Goal: Task Accomplishment & Management: Manage account settings

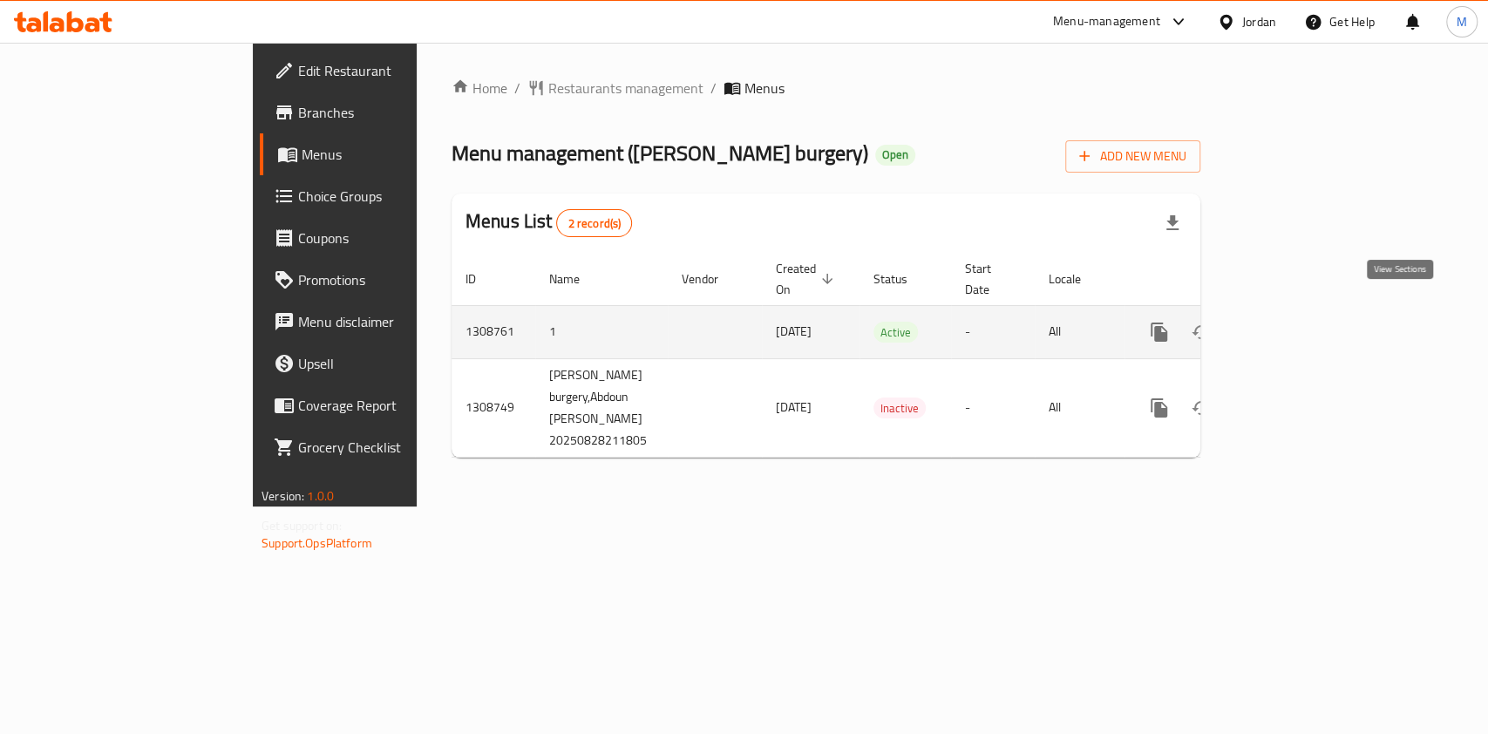
click at [1293, 324] on icon "enhanced table" at bounding box center [1285, 332] width 16 height 16
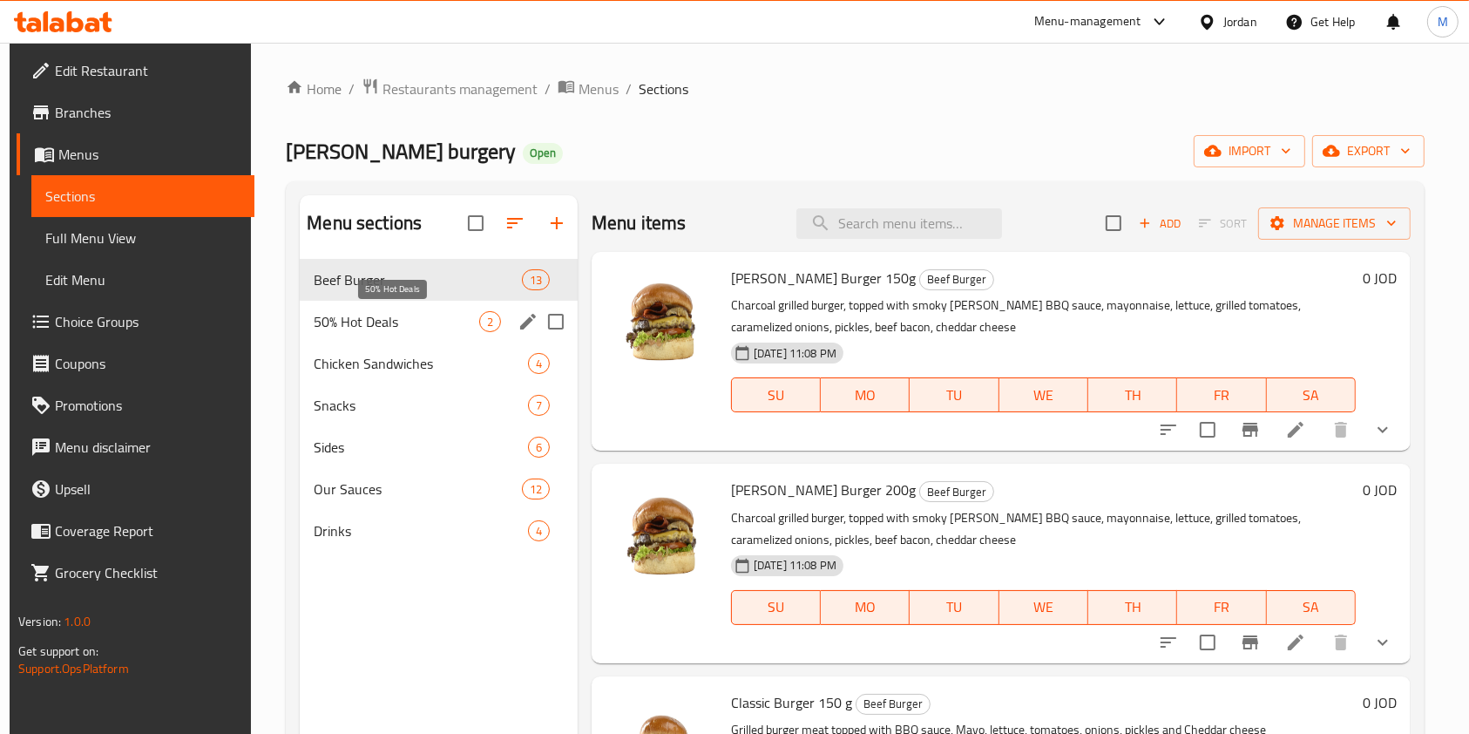
click at [390, 328] on span "50% Hot Deals" at bounding box center [397, 321] width 166 height 21
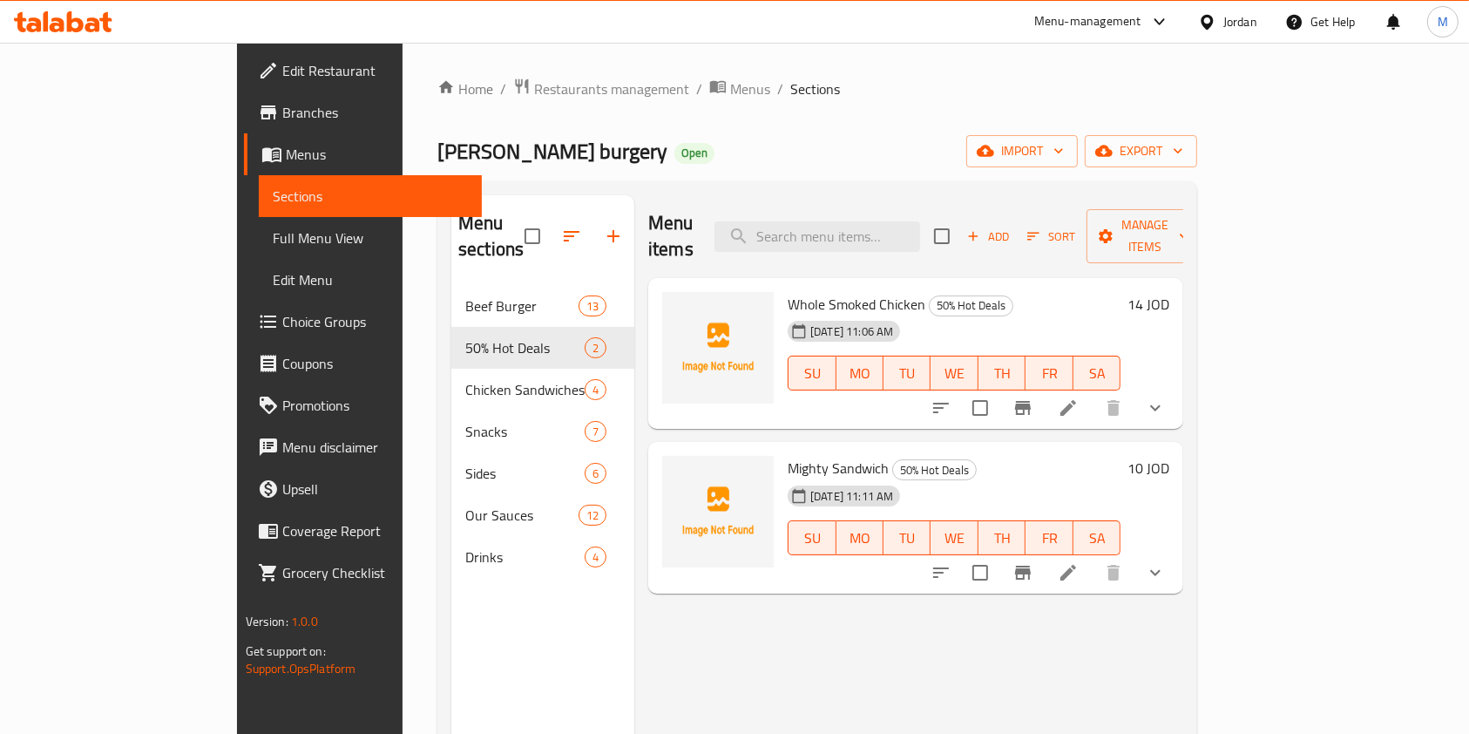
click at [1031, 401] on icon "Branch-specific-item" at bounding box center [1023, 408] width 16 height 14
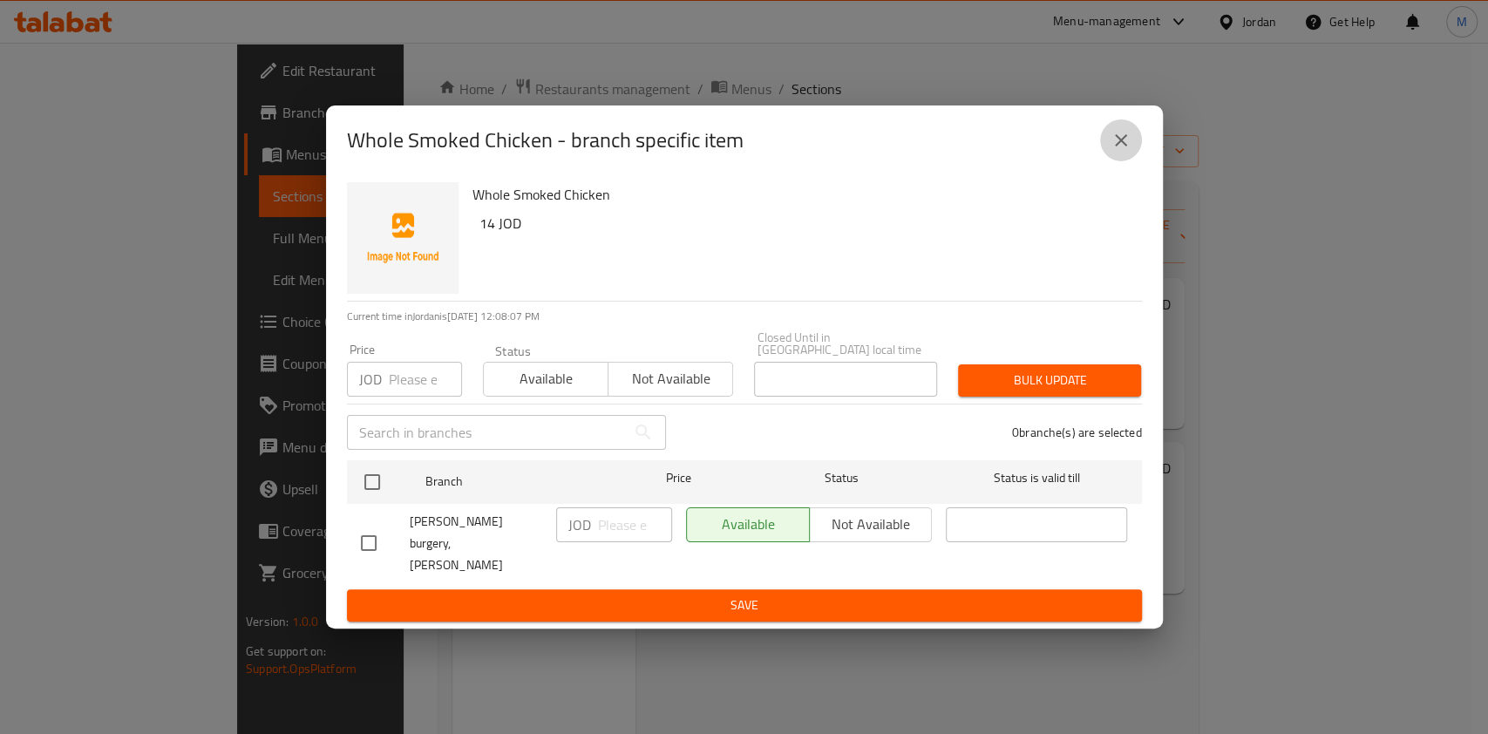
click at [1123, 146] on icon "close" at bounding box center [1121, 140] width 12 height 12
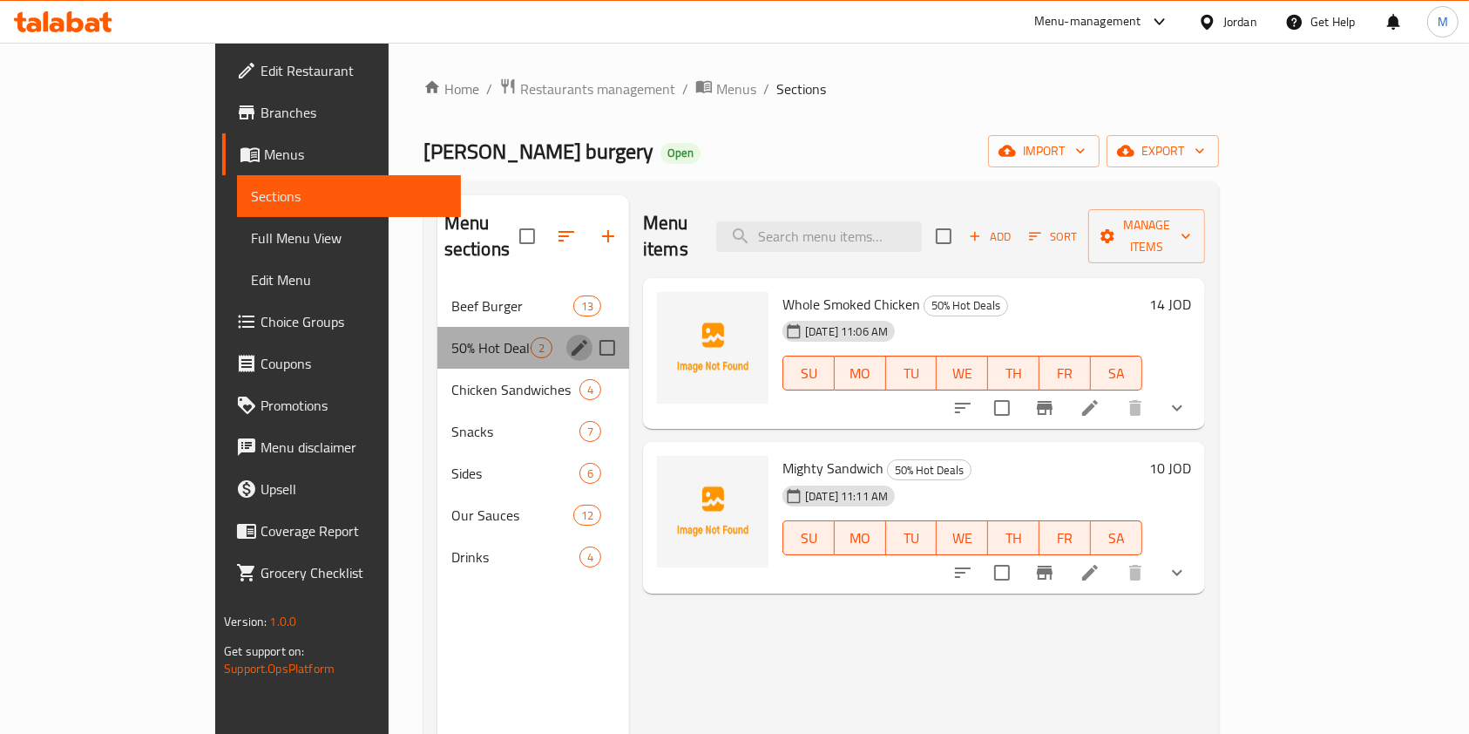
click at [569, 337] on icon "edit" at bounding box center [579, 347] width 21 height 21
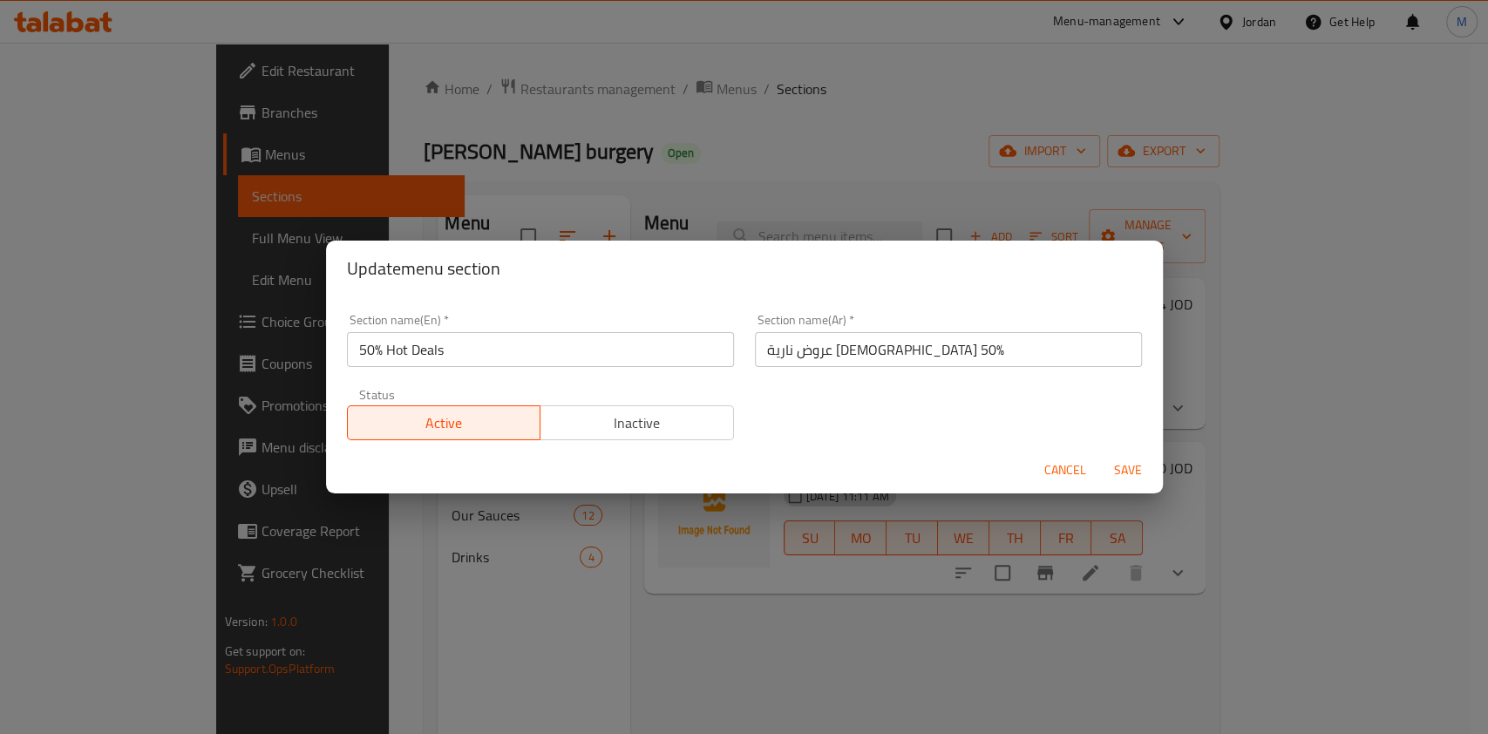
click at [1115, 447] on div "Cancel Save" at bounding box center [744, 470] width 837 height 46
click at [1130, 474] on span "Save" at bounding box center [1128, 470] width 42 height 22
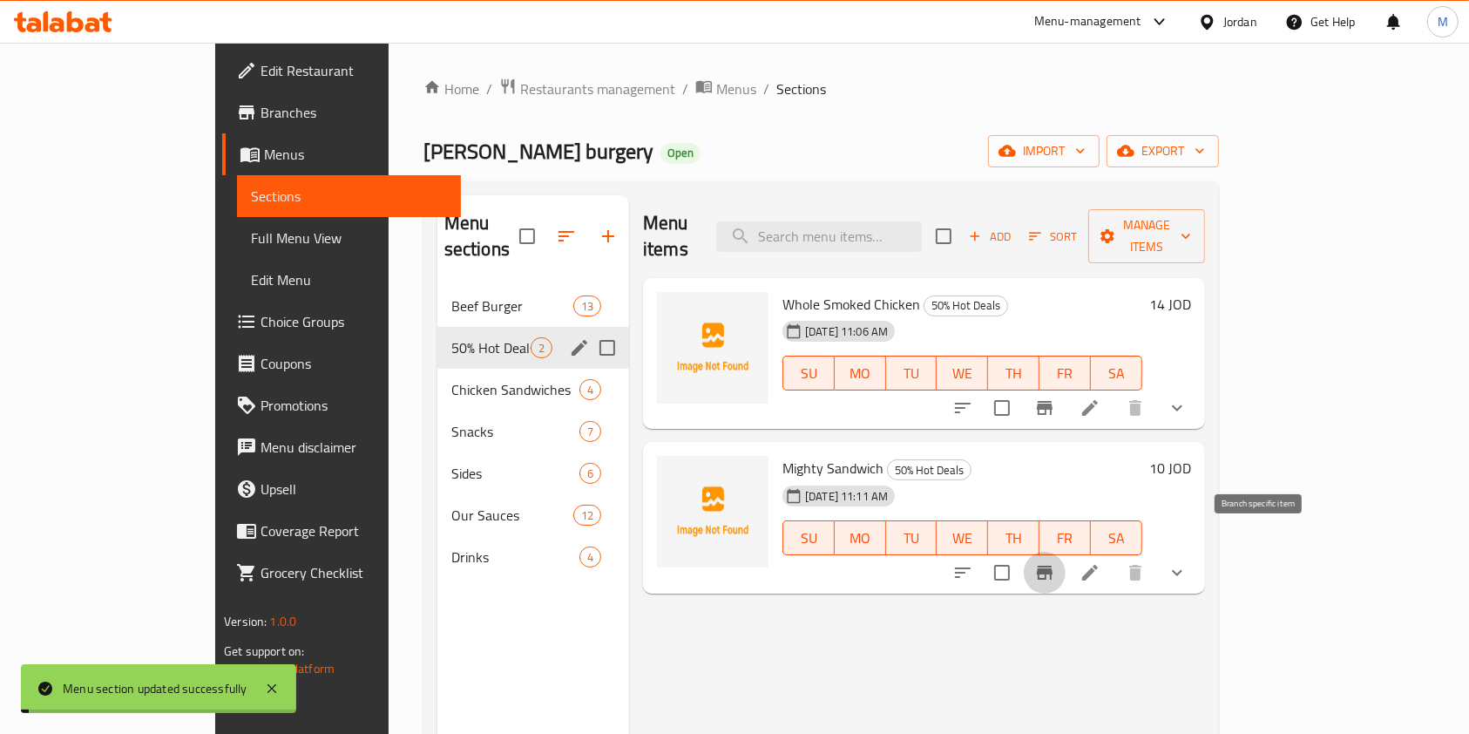
click at [1055, 562] on icon "Branch-specific-item" at bounding box center [1045, 572] width 21 height 21
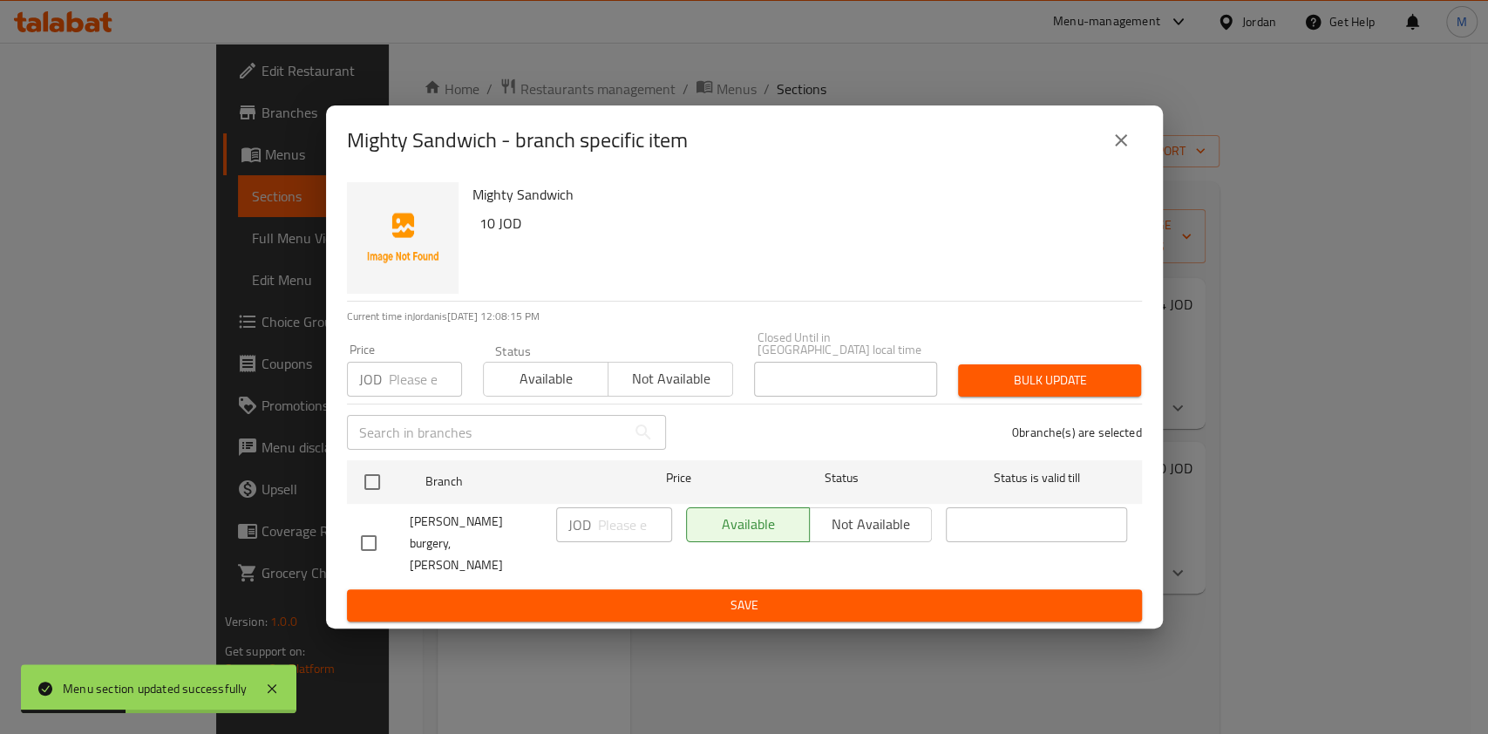
click at [1095, 159] on div "Mighty Sandwich - branch specific item" at bounding box center [744, 140] width 795 height 42
click at [1133, 160] on button "close" at bounding box center [1121, 140] width 42 height 42
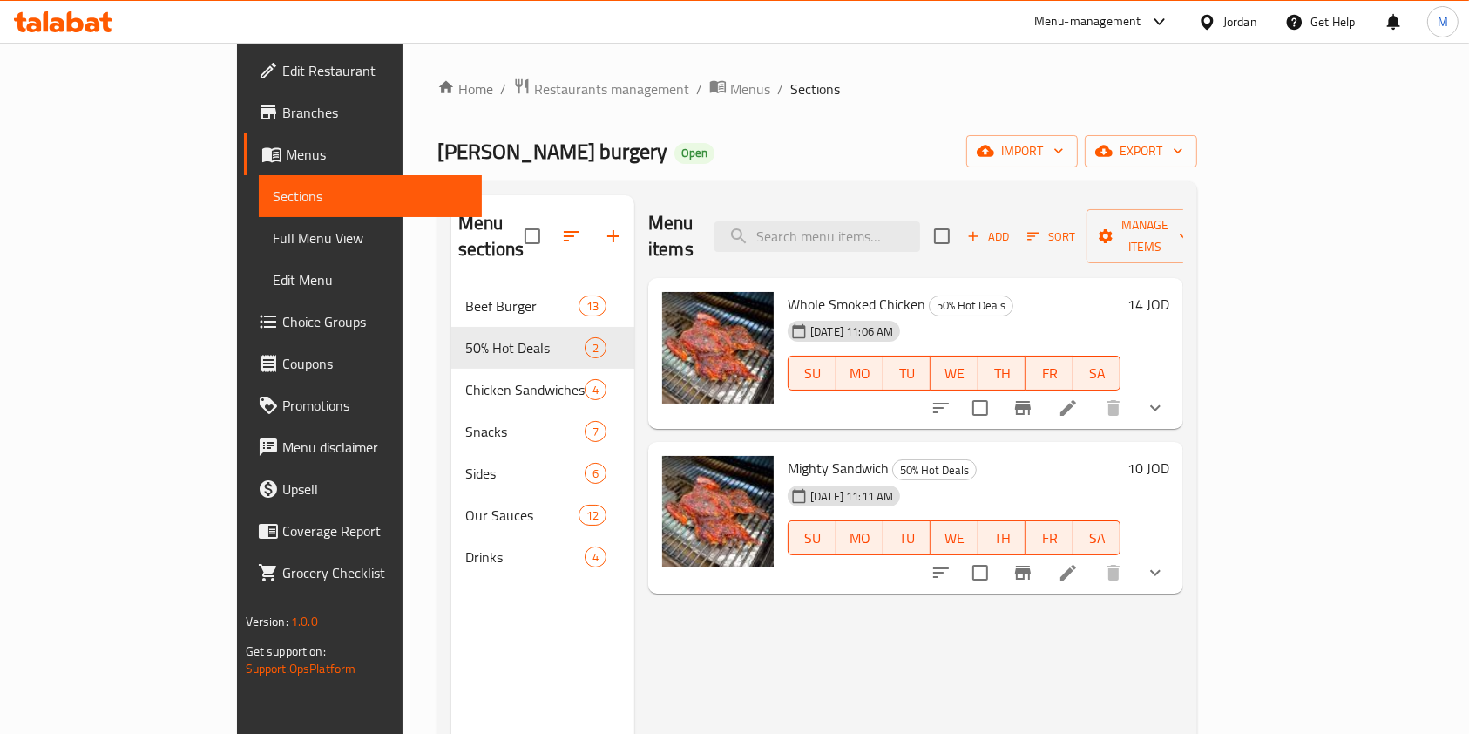
click at [1116, 26] on div "Menu-management" at bounding box center [1088, 21] width 107 height 21
click at [282, 118] on span "Branches" at bounding box center [375, 112] width 187 height 21
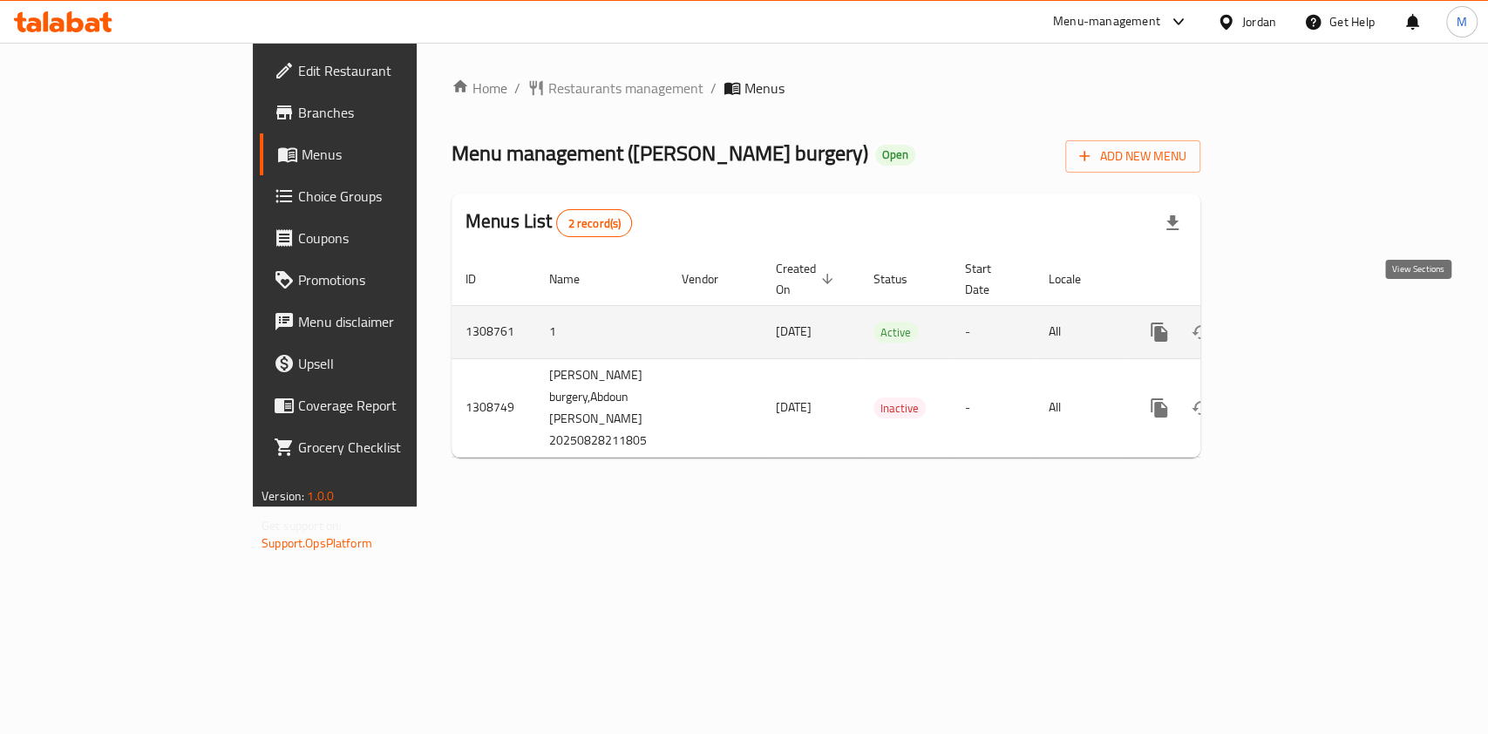
click at [1295, 322] on icon "enhanced table" at bounding box center [1284, 332] width 21 height 21
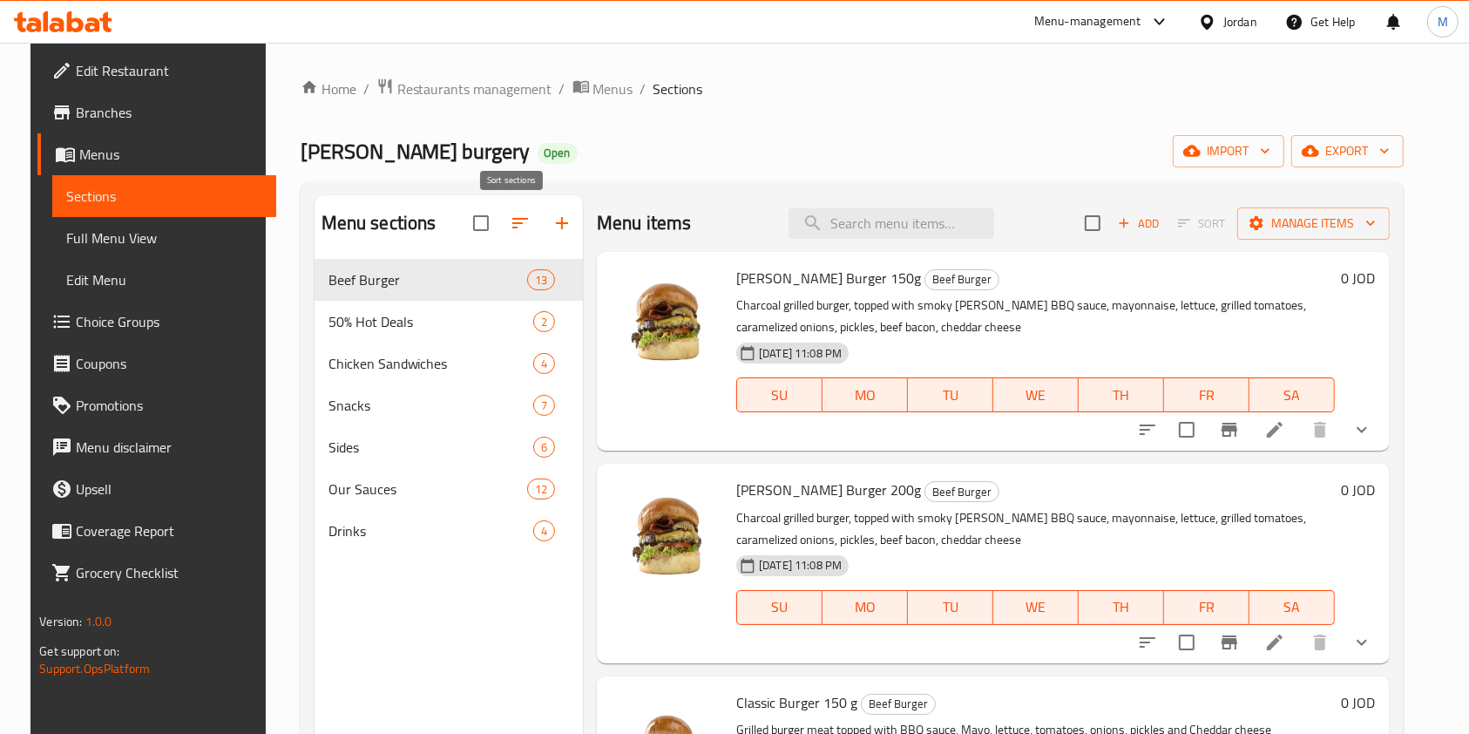
click at [510, 225] on icon "button" at bounding box center [520, 223] width 21 height 21
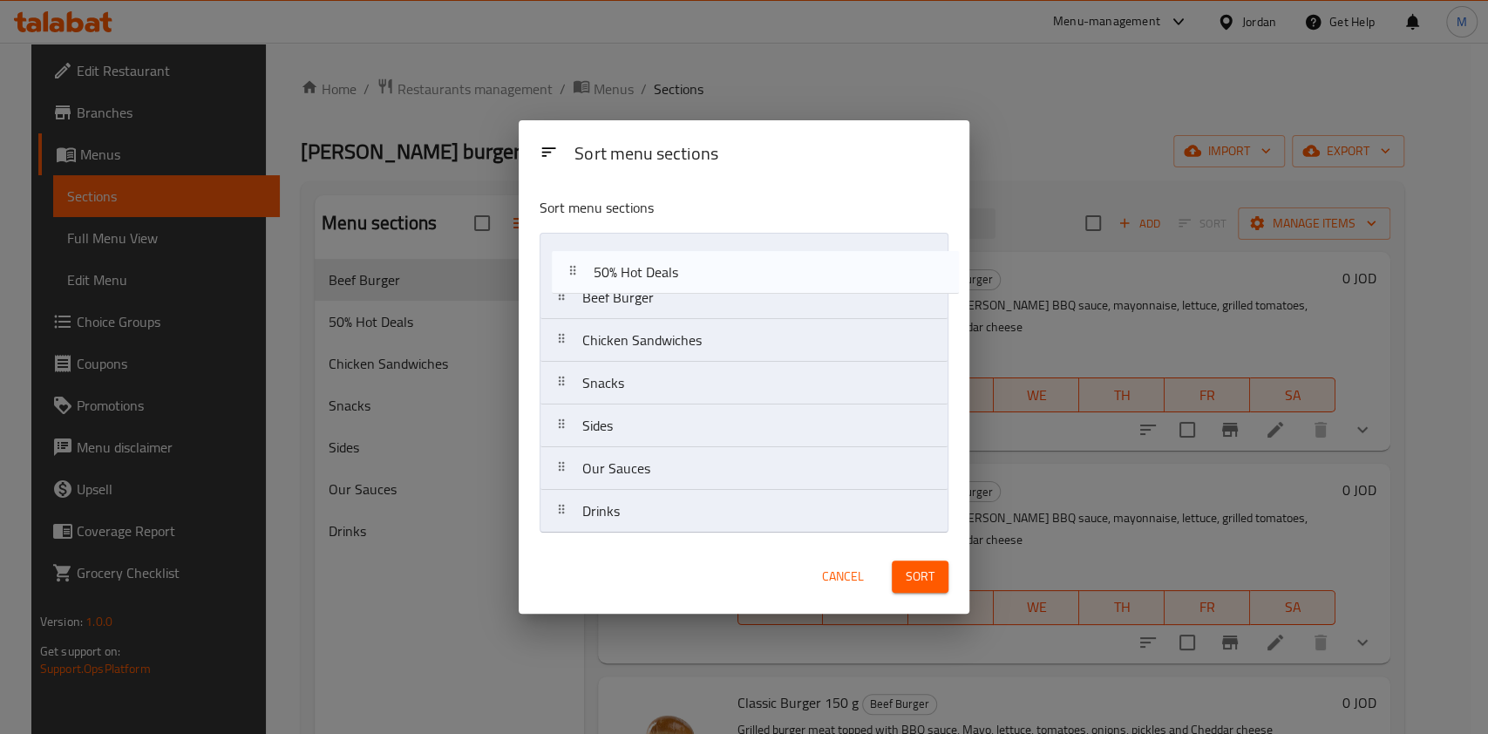
drag, startPoint x: 604, startPoint y: 302, endPoint x: 621, endPoint y: 262, distance: 43.4
click at [621, 262] on nav "Beef Burger 50% Hot Deals Chicken Sandwiches Snacks Sides Our Sauces Drinks" at bounding box center [743, 383] width 409 height 301
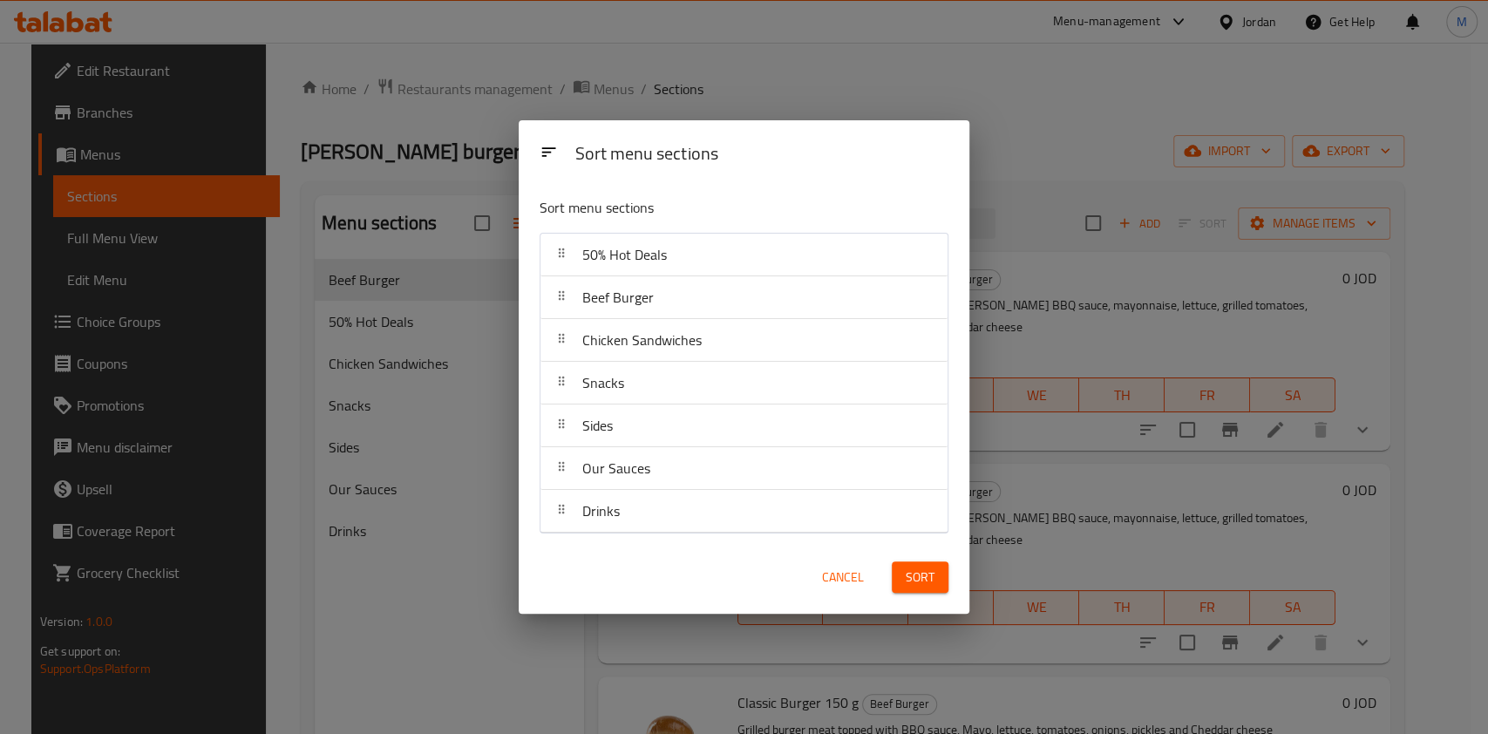
click at [923, 569] on span "Sort" at bounding box center [920, 578] width 29 height 22
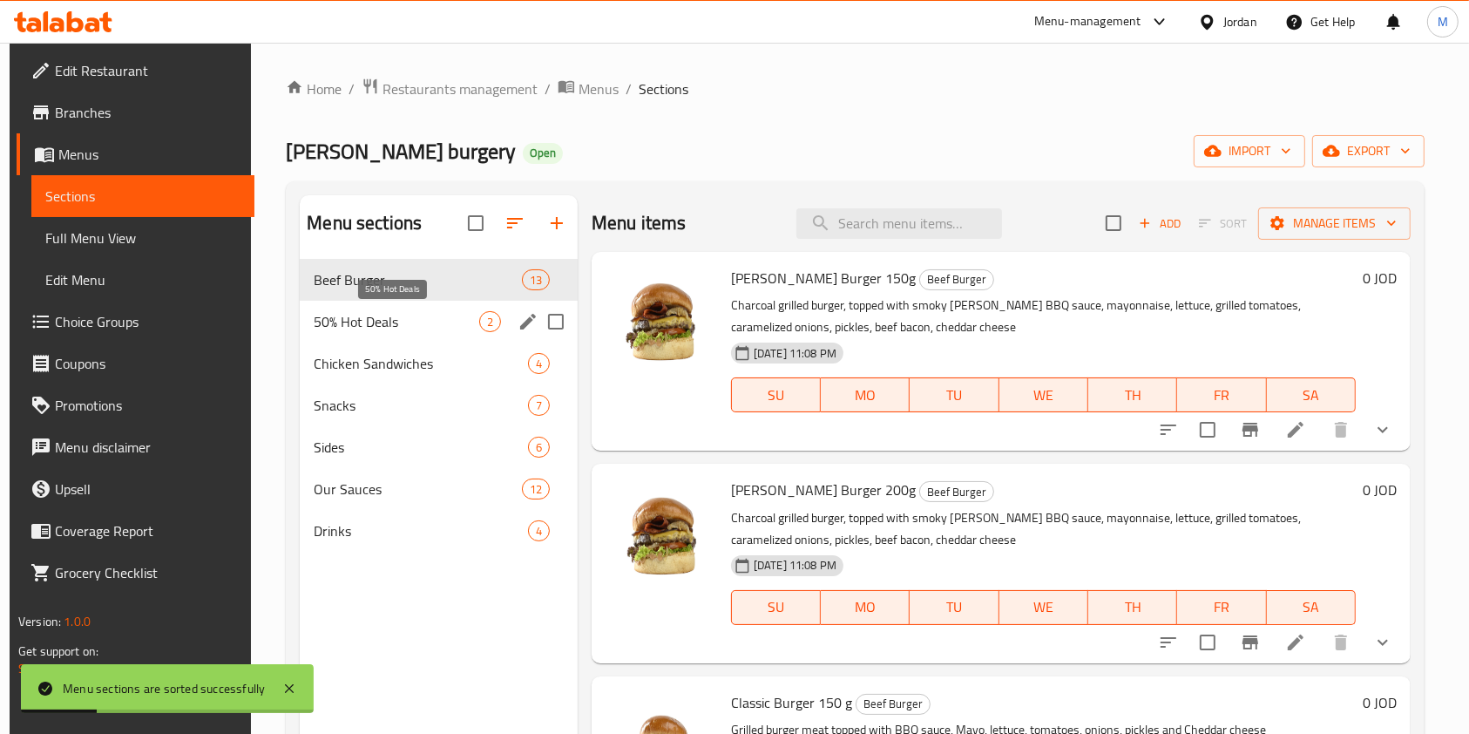
click at [377, 311] on span "50% Hot Deals" at bounding box center [397, 321] width 166 height 21
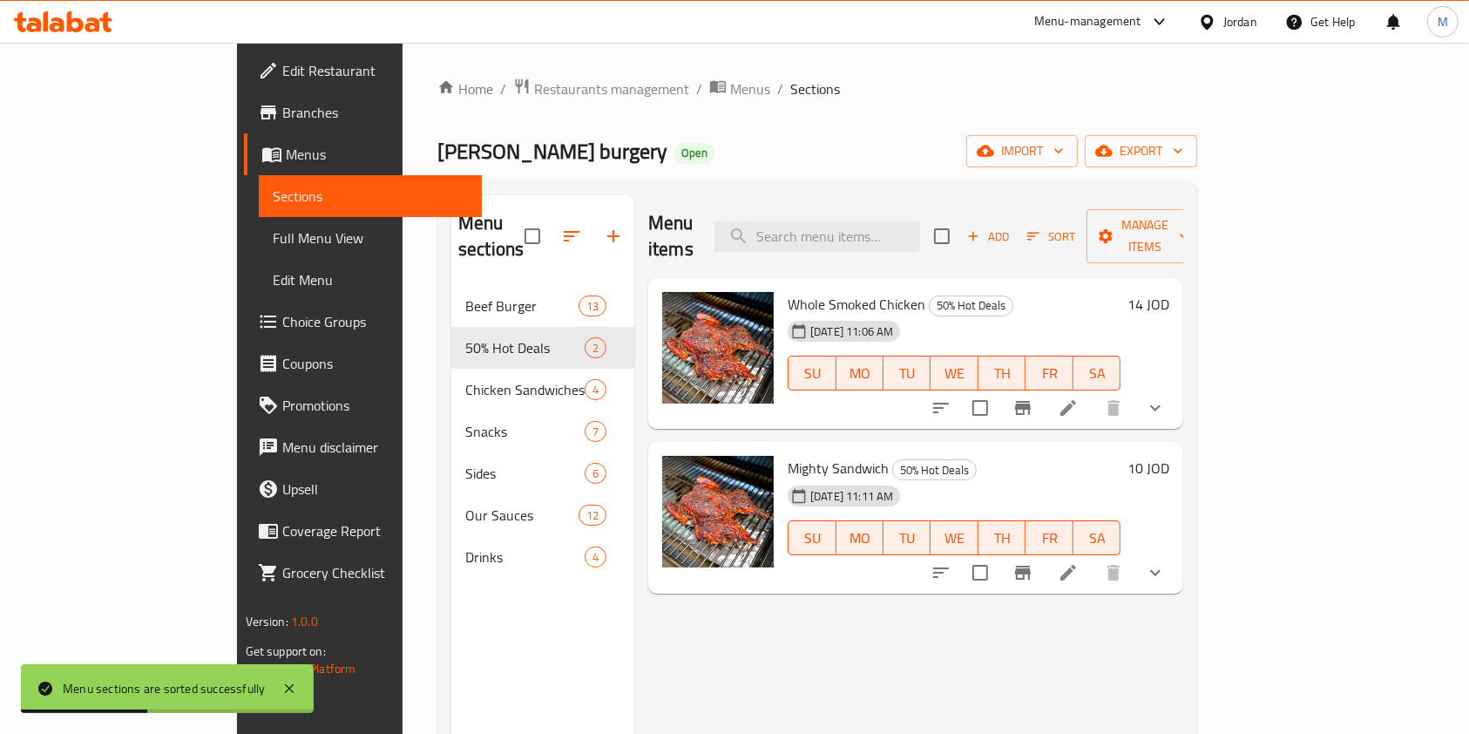
click at [1166, 397] on icon "show more" at bounding box center [1155, 407] width 21 height 21
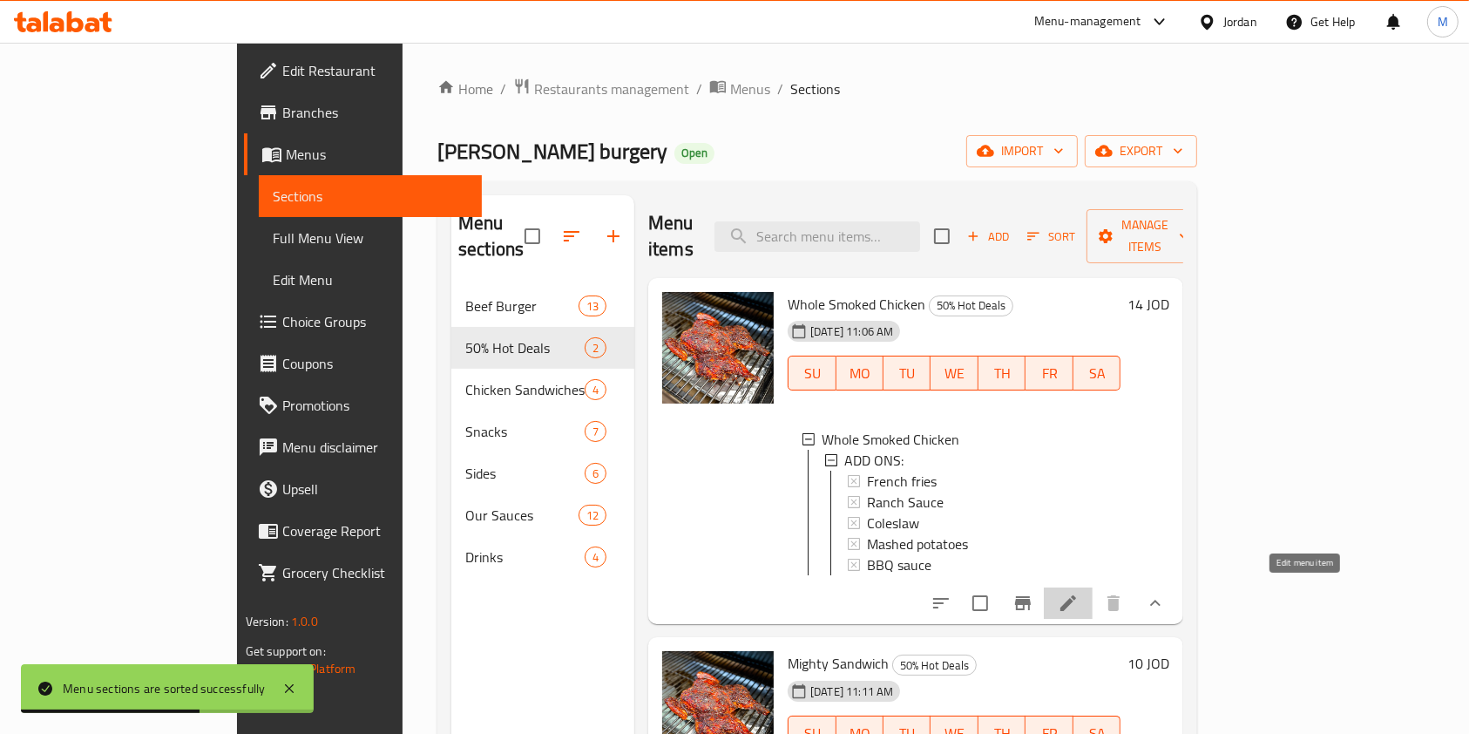
click at [1079, 593] on icon at bounding box center [1068, 603] width 21 height 21
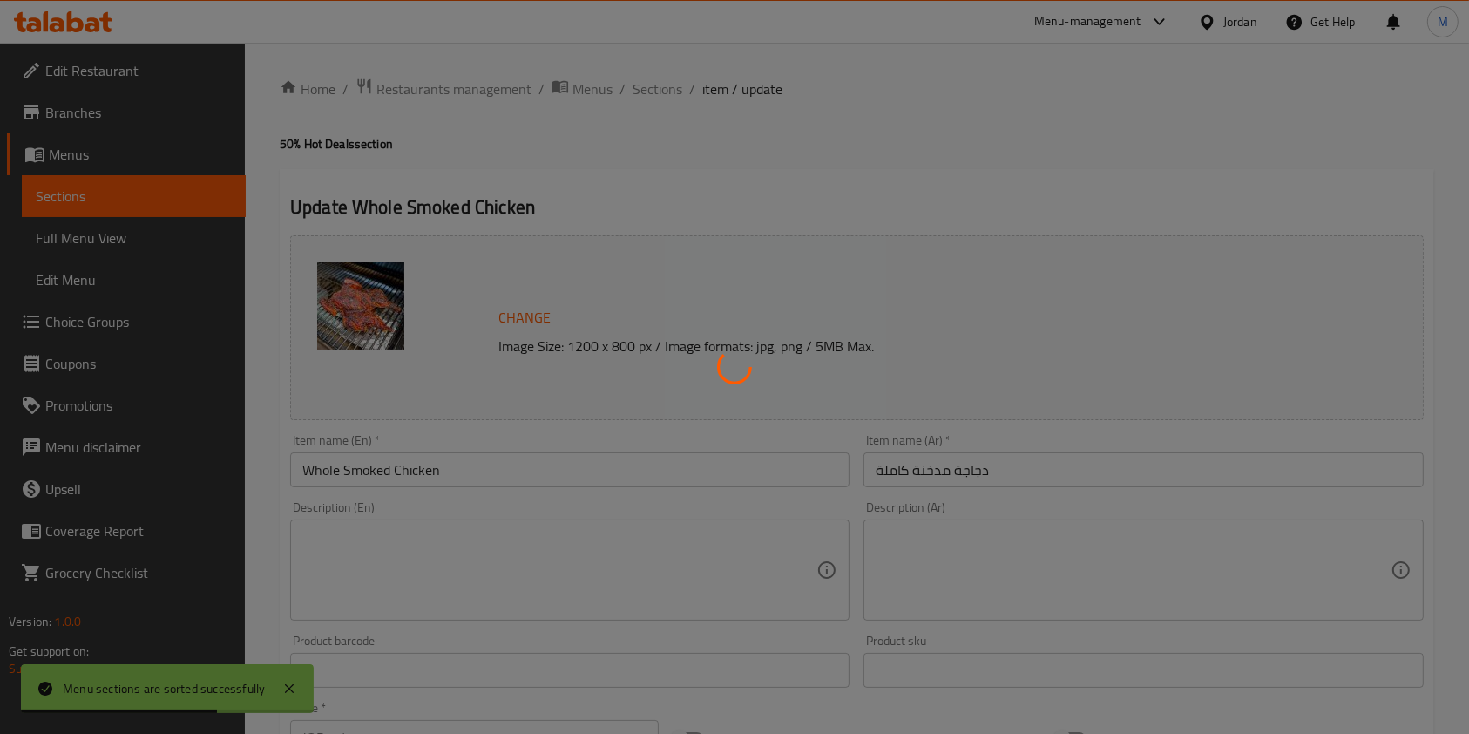
type input "اضافات"
type input "0"
type input "5"
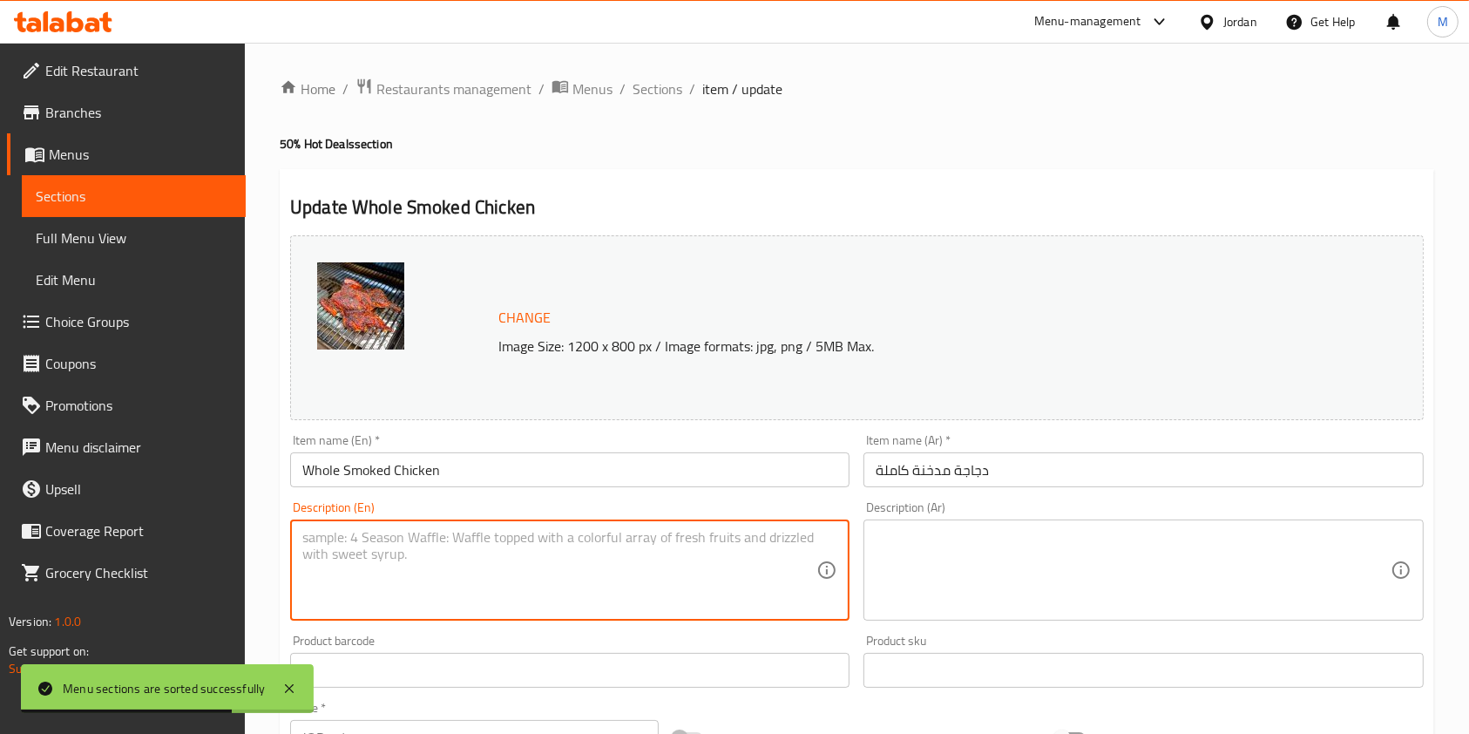
click at [519, 537] on textarea at bounding box center [559, 570] width 514 height 83
paste textarea "Whole Smoked Chicken over oak wood for 12 hours, comes with Ranch Sauce only."
type textarea "Whole Smoked Chicken over oak wood for 12 hours, comes with Ranch Sauce only."
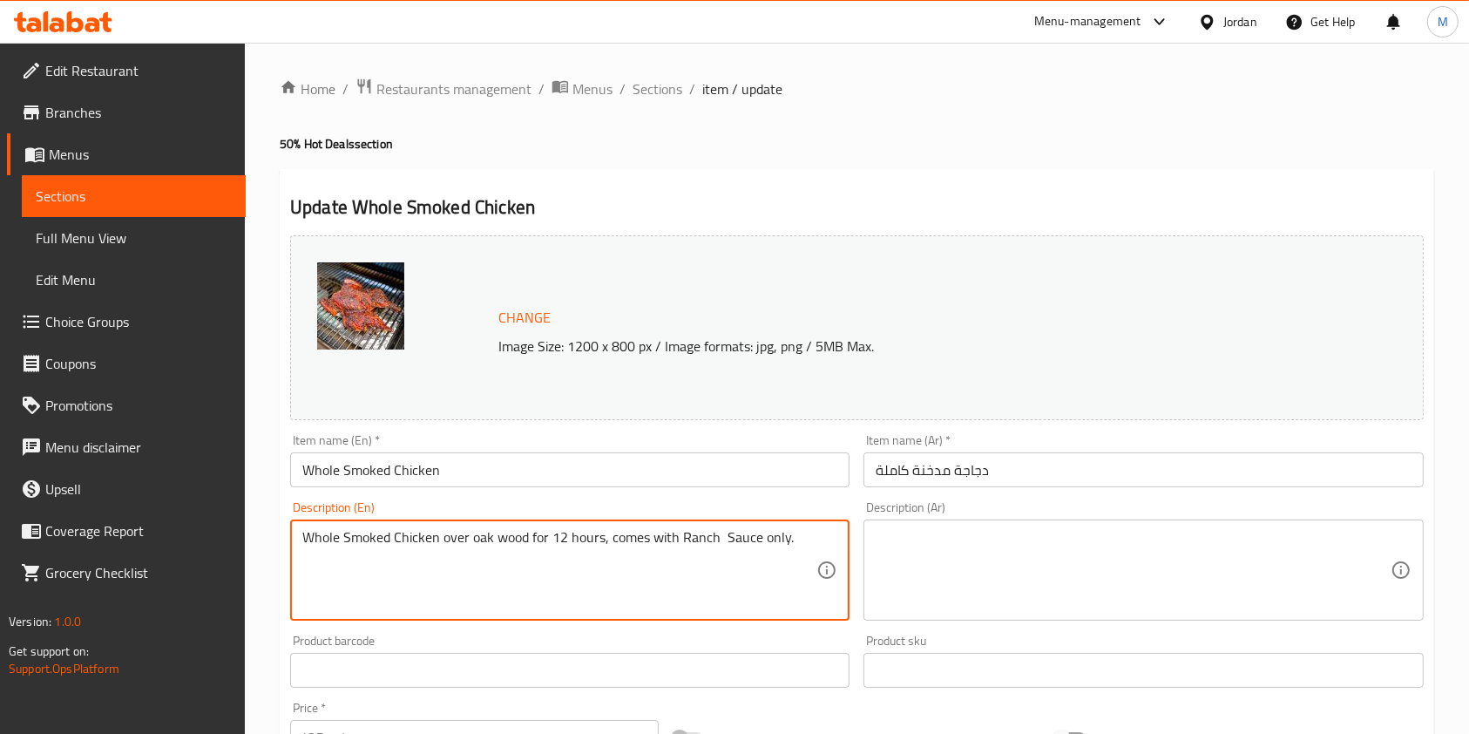
click at [955, 541] on textarea at bounding box center [1133, 570] width 514 height 83
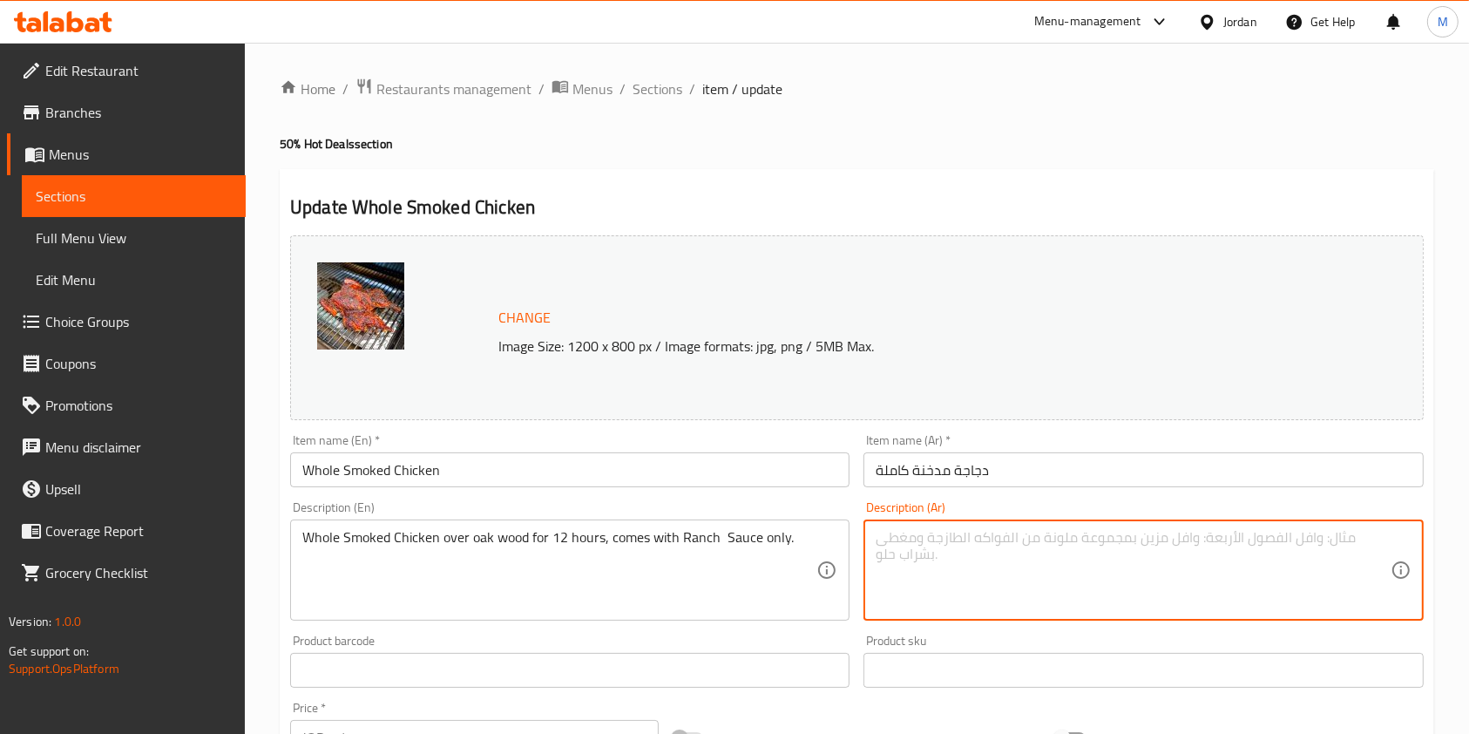
paste textarea "دجاجة كاملة مدخنة علي حطب البلوط لمدة ١٢ ساعة تقدم مع صوص الرانش."
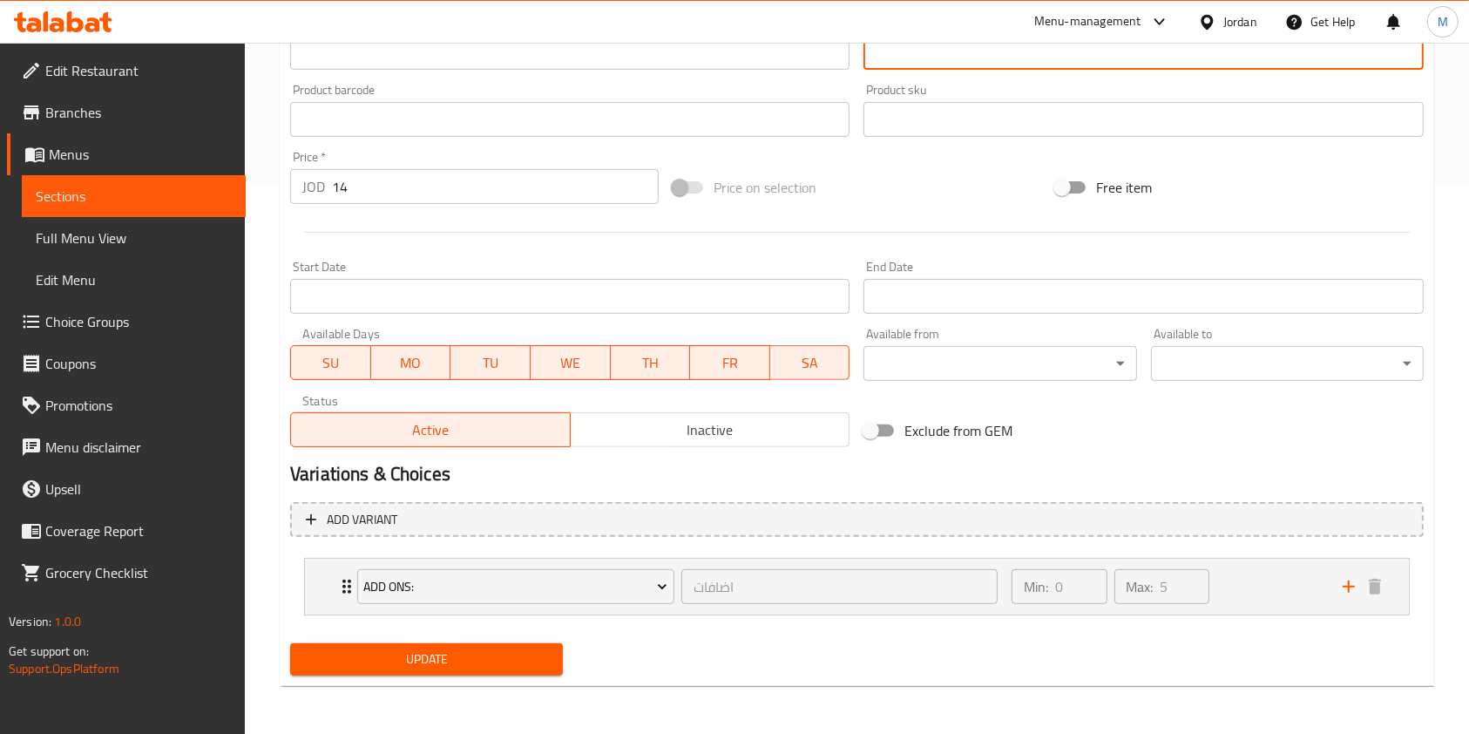
type textarea "دجاجة كاملة مدخنة علي حطب البلوط لمدة ١٢ ساعة تقدم مع صوص الرانش."
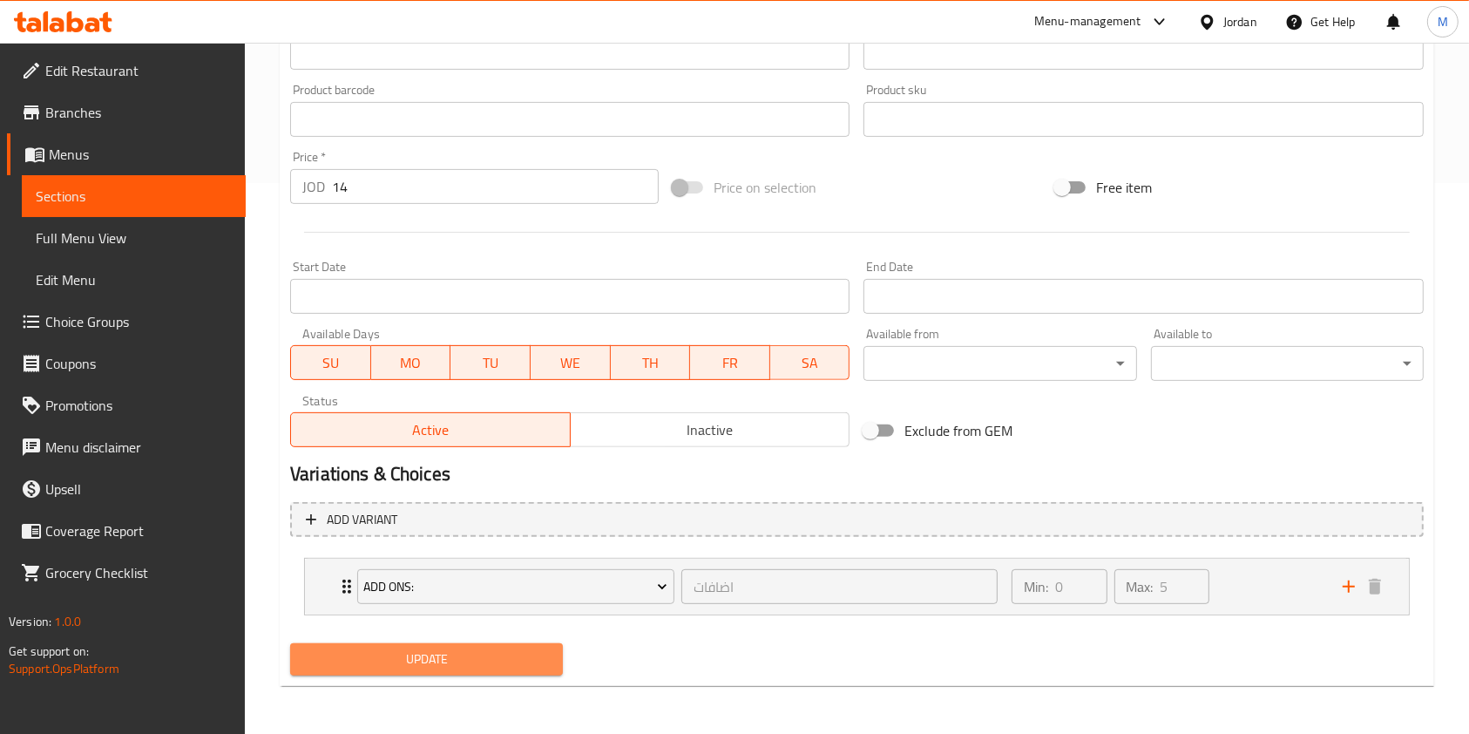
click at [478, 667] on span "Update" at bounding box center [426, 659] width 245 height 22
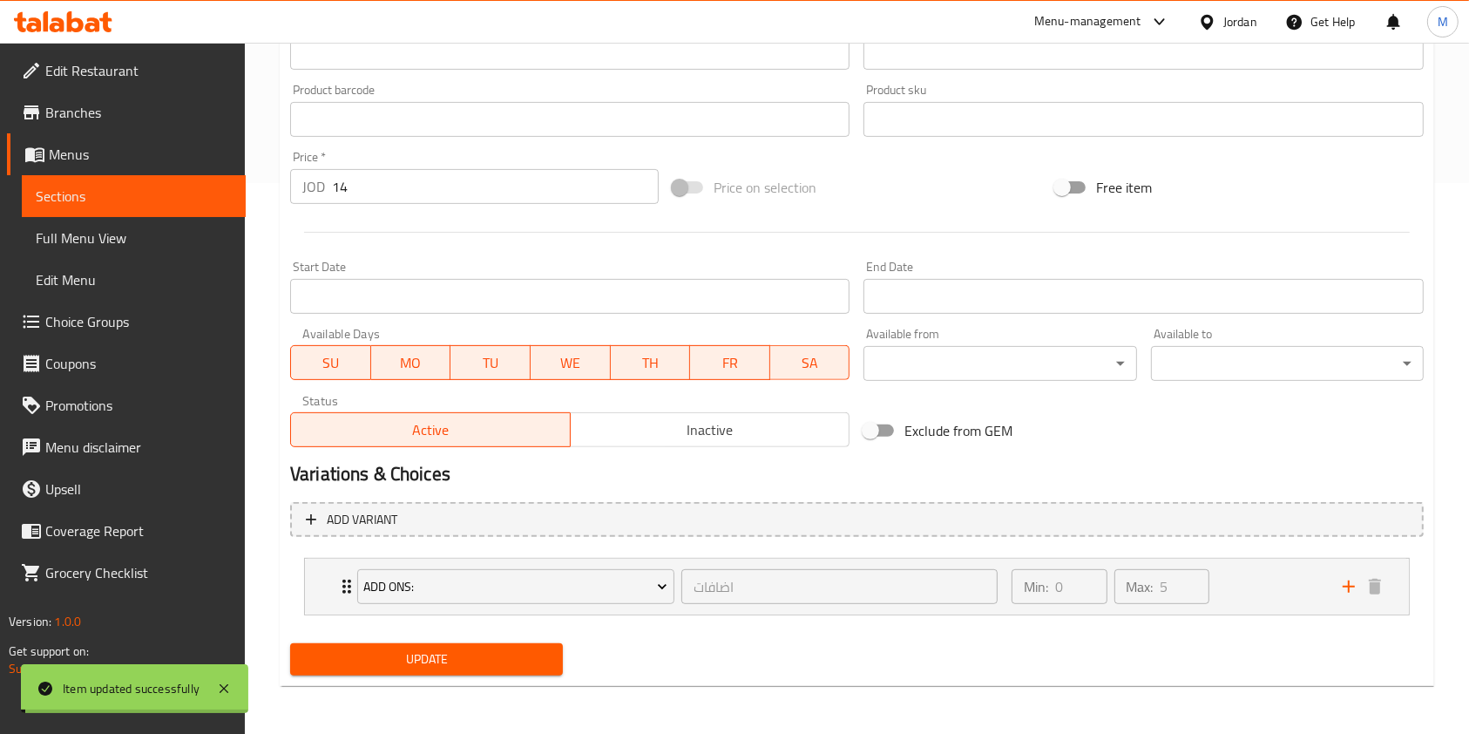
click at [478, 667] on span "Update" at bounding box center [426, 659] width 245 height 22
click at [48, 186] on span "Sections" at bounding box center [134, 196] width 196 height 21
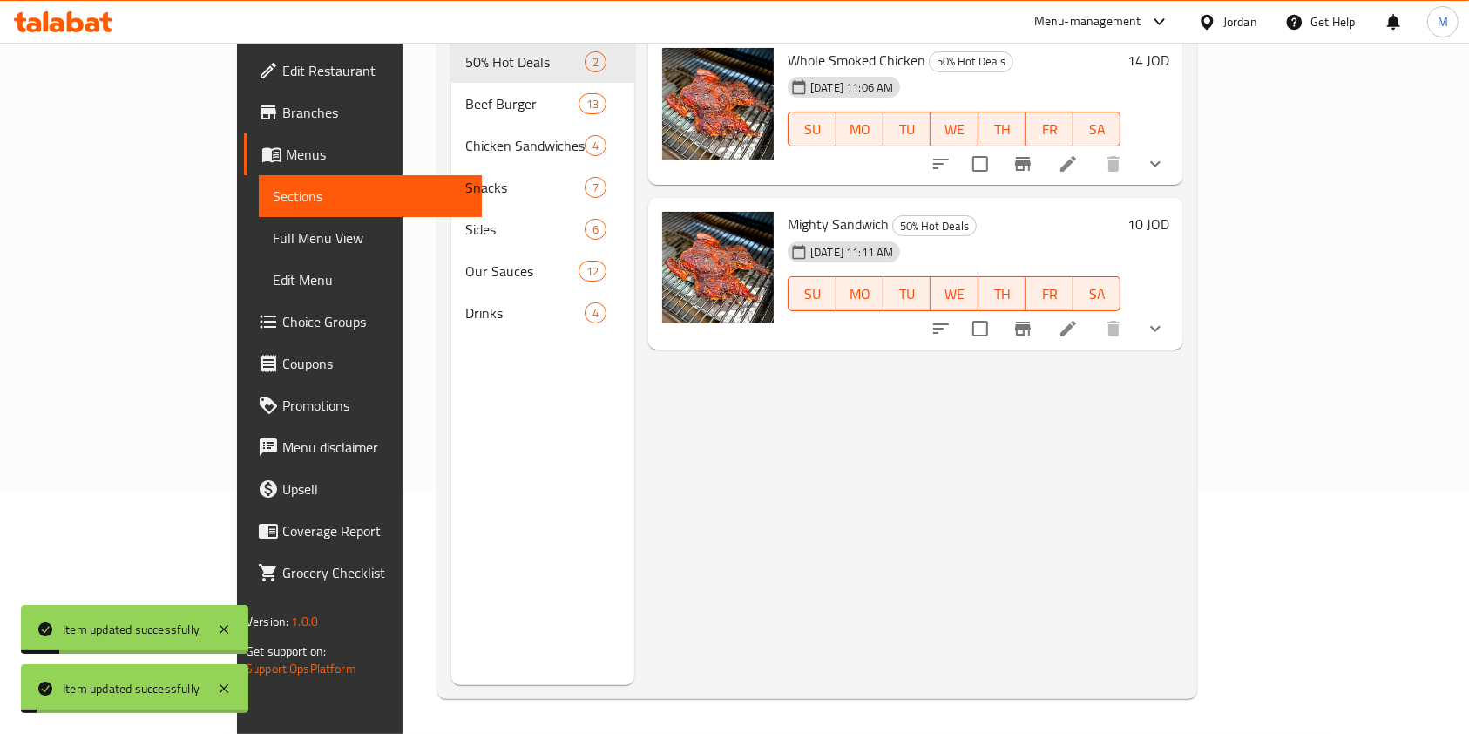
scroll to position [244, 0]
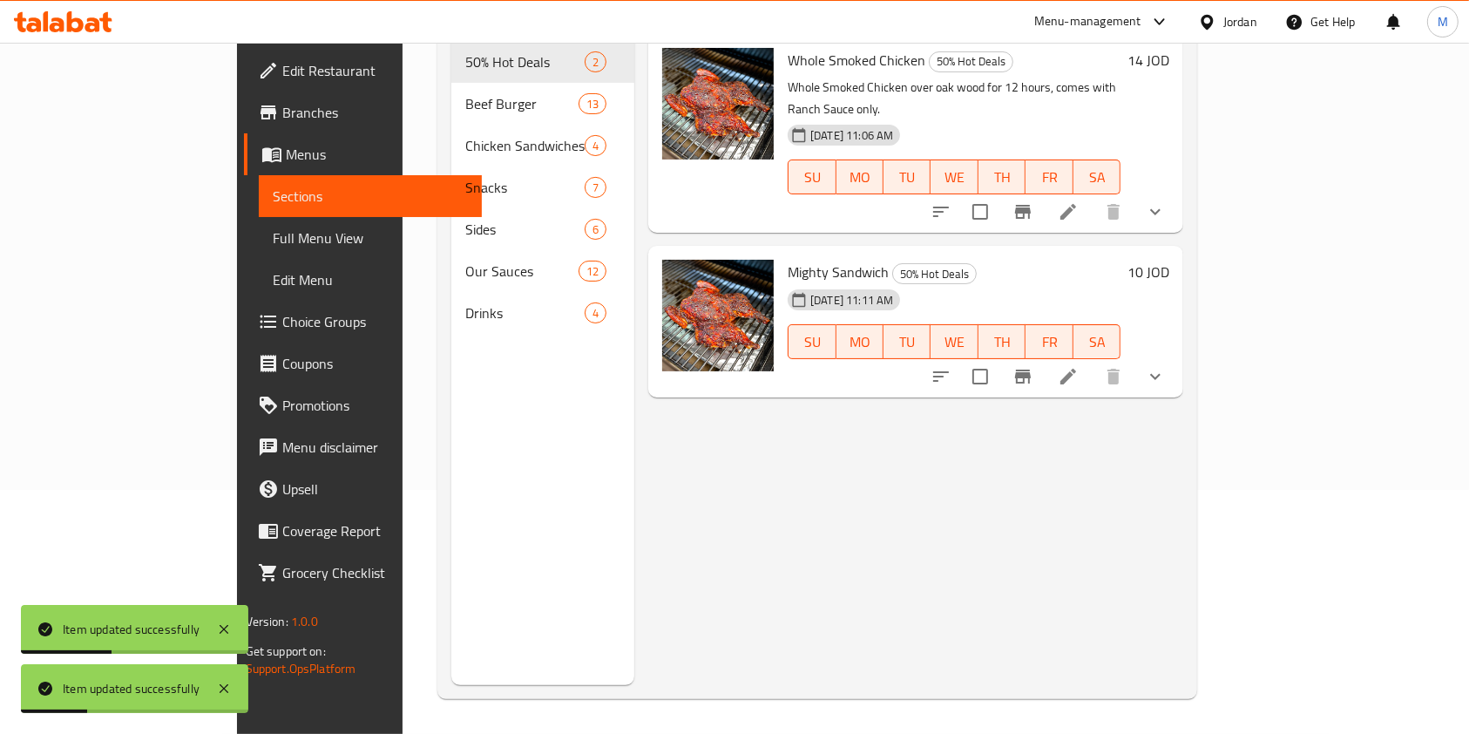
click at [1079, 366] on icon at bounding box center [1068, 376] width 21 height 21
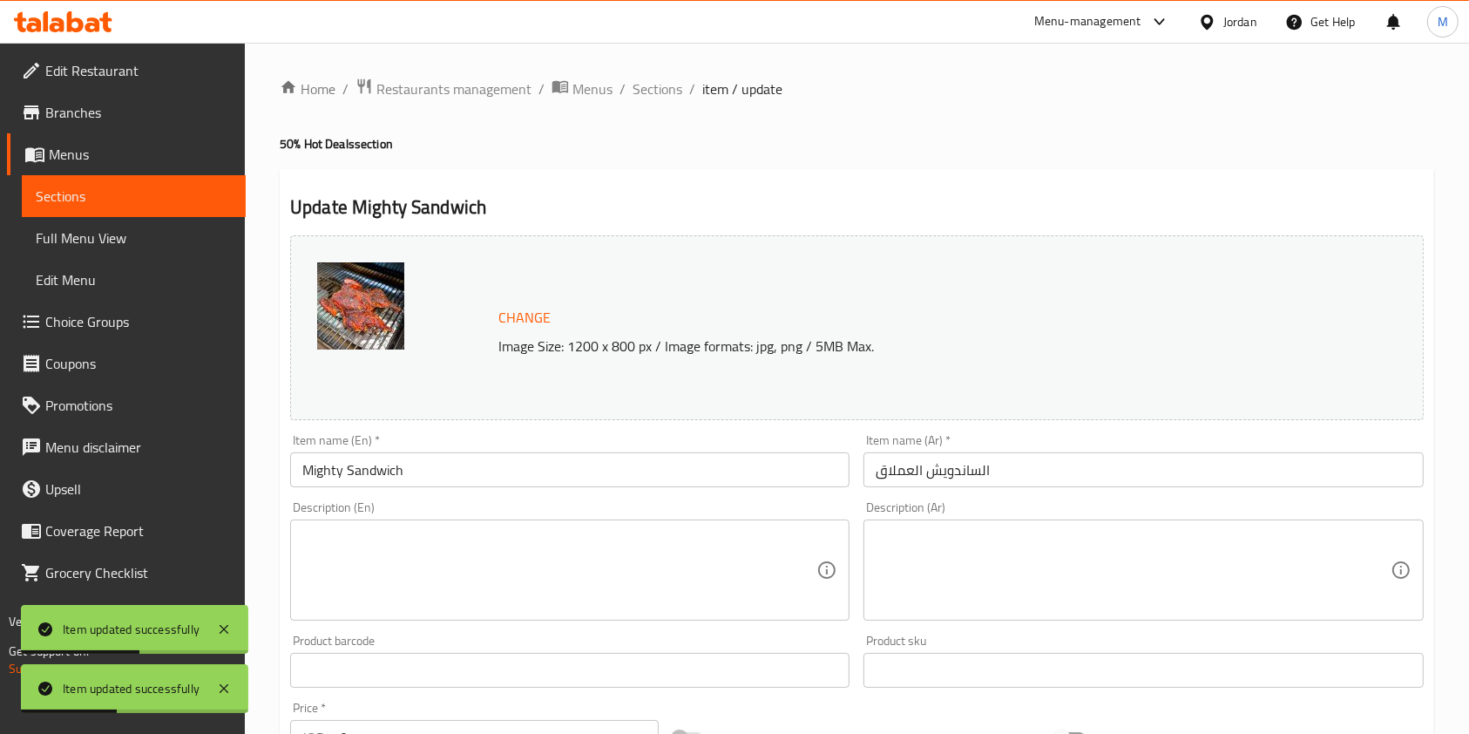
click at [977, 508] on div "Description (Ar) Description (Ar)" at bounding box center [1144, 560] width 560 height 119
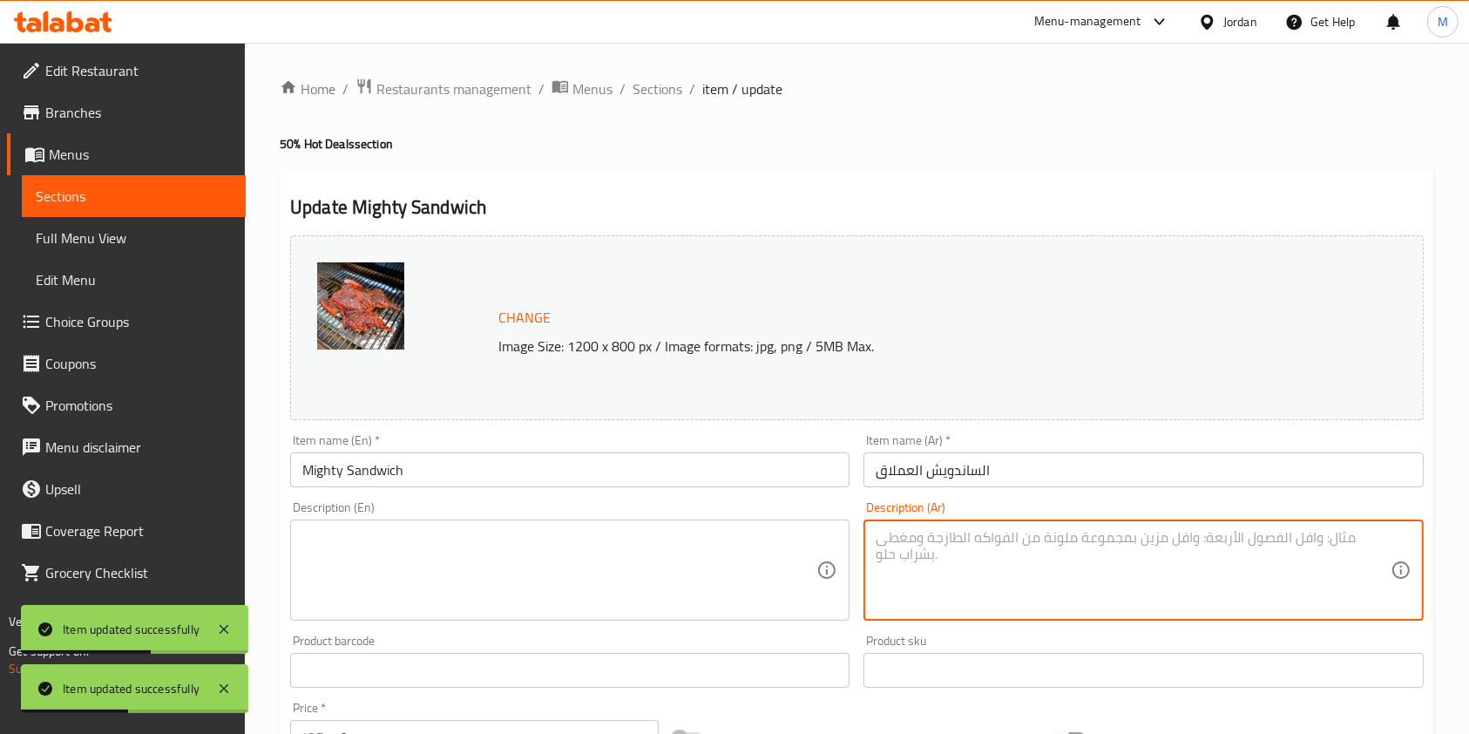
click at [967, 566] on textarea at bounding box center [1133, 570] width 514 height 83
paste textarea "دجاجة كاملة مدخنة علي حطب البلوط لمدة ١٢ ساعة تقدم مع صوص الرانش."
type textarea "دجاجة كاملة مدخنة علي حطب البلوط لمدة ١٢ ساعة تقدم مع صوص الرانش."
click at [677, 568] on textarea at bounding box center [559, 570] width 514 height 83
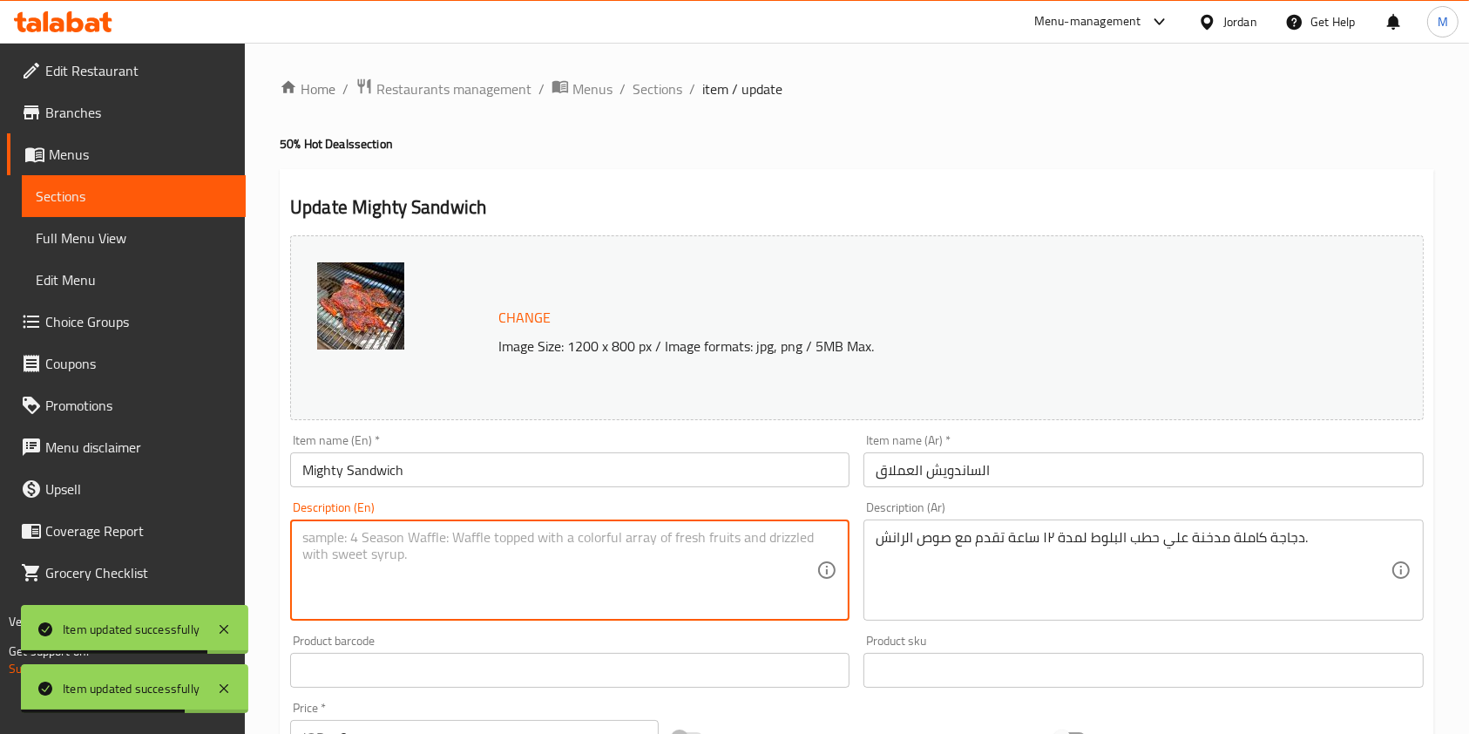
paste textarea "Whole Smoked Chicken over oak wood for 12 hours, comes with Ranch Sauce only."
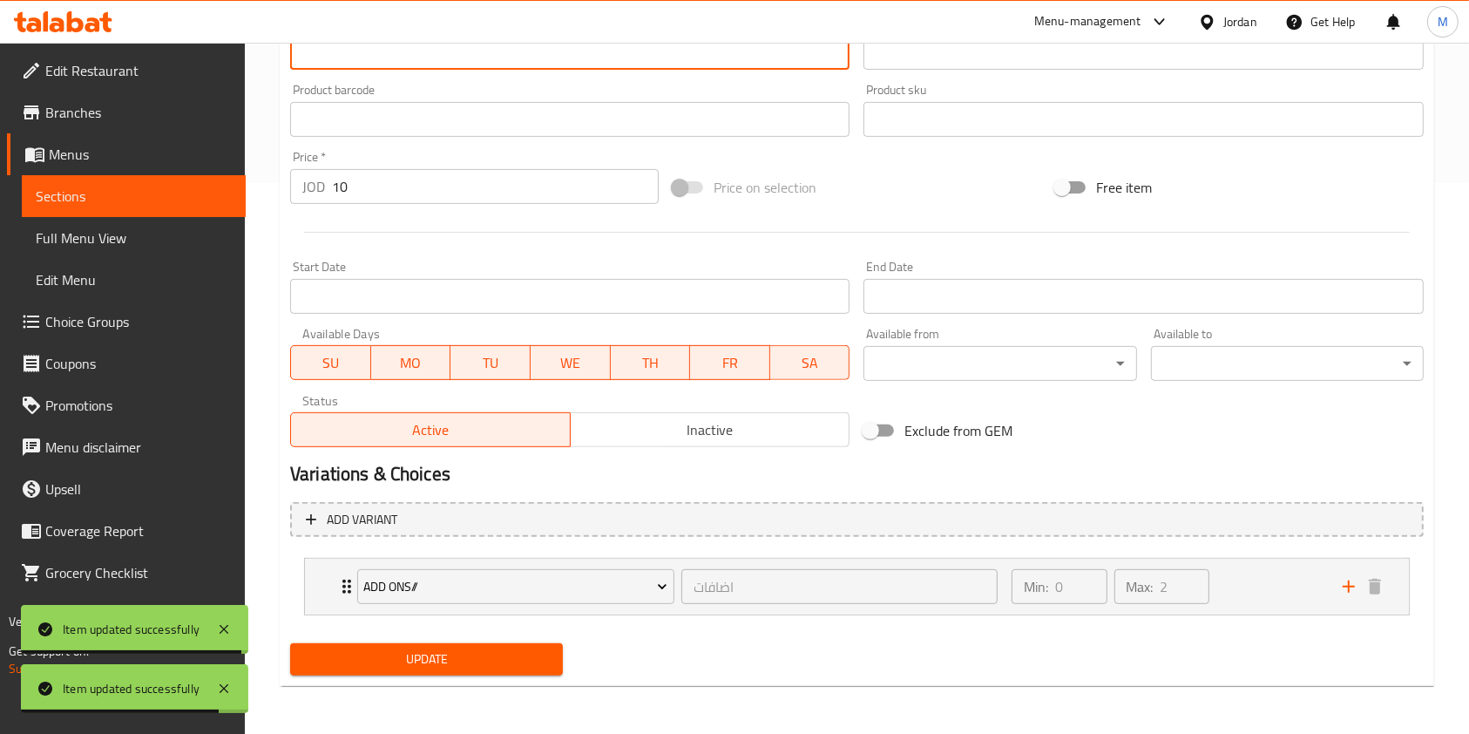
type textarea "Whole Smoked Chicken over oak wood for 12 hours, comes with Ranch Sauce only."
click at [408, 645] on button "Update" at bounding box center [426, 659] width 273 height 32
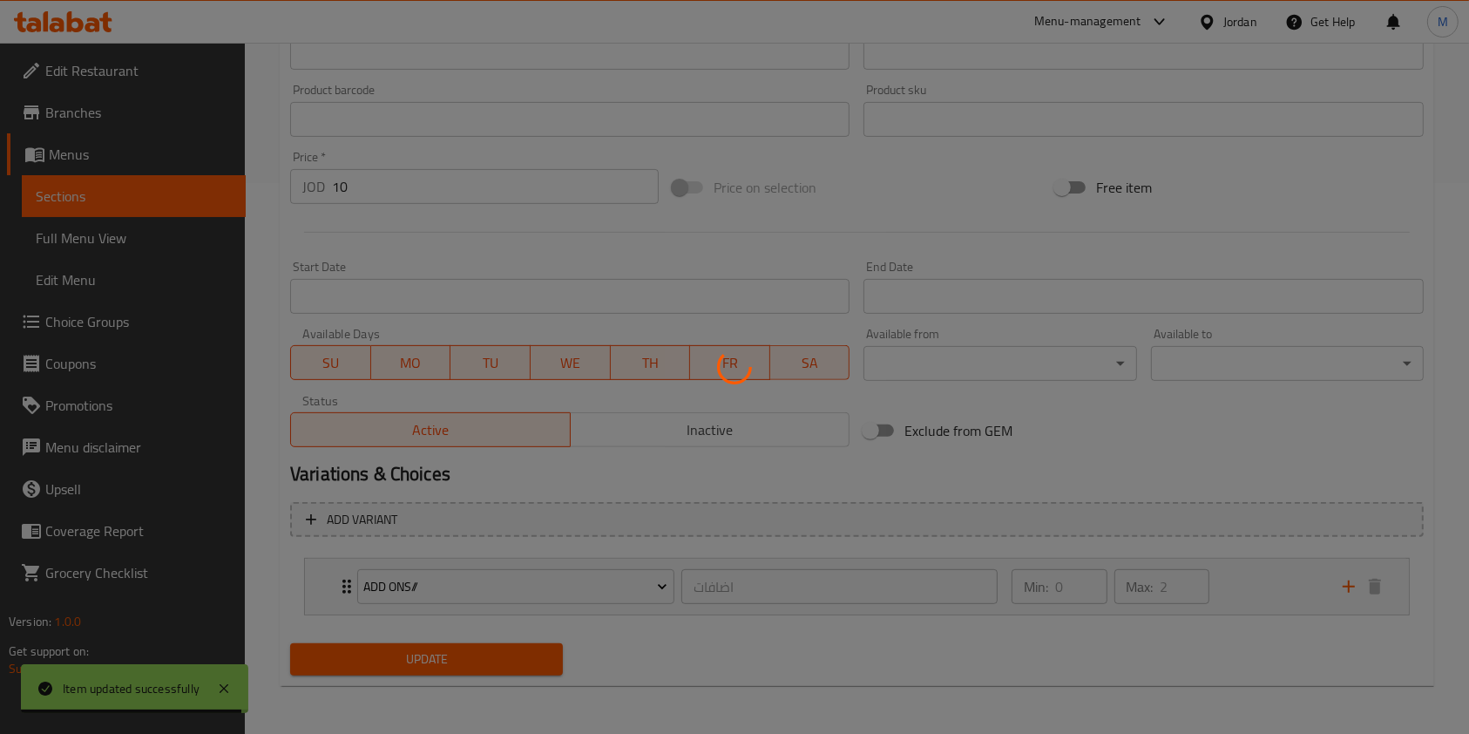
click at [408, 645] on div at bounding box center [734, 367] width 1469 height 734
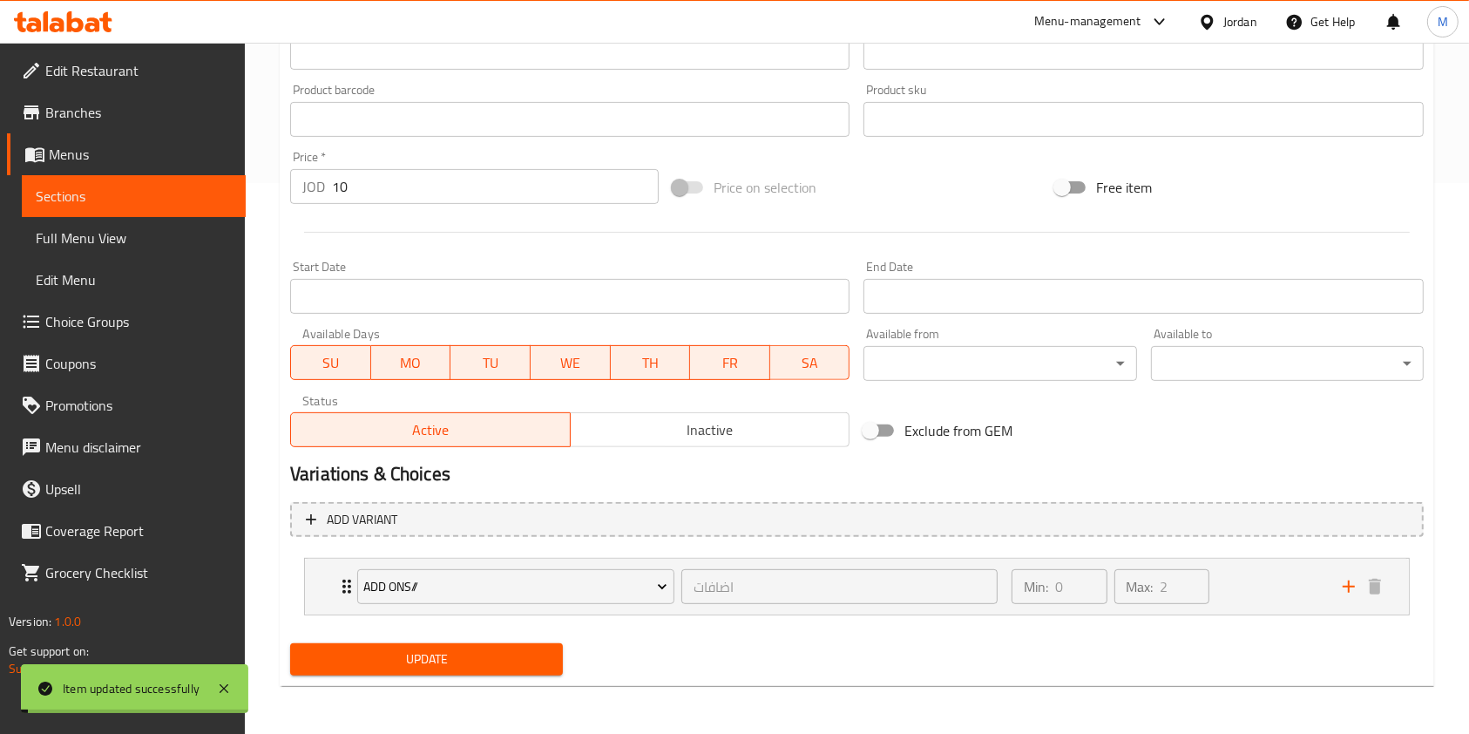
click at [408, 645] on button "Update" at bounding box center [426, 659] width 273 height 32
